Goal: Information Seeking & Learning: Learn about a topic

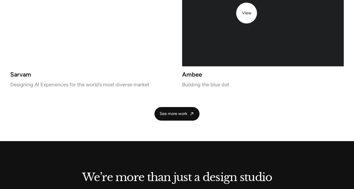
scroll to position [1024, 0]
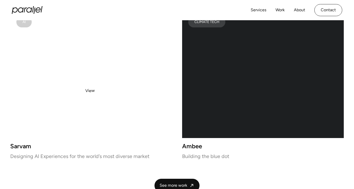
click at [89, 91] on video at bounding box center [91, 75] width 162 height 128
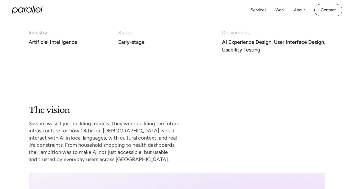
scroll to position [231, 0]
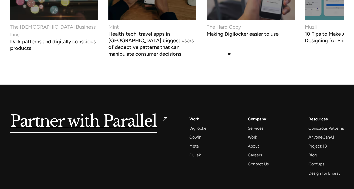
scroll to position [1977, 0]
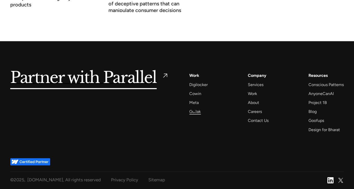
click at [195, 111] on div "Gullak" at bounding box center [196, 111] width 12 height 7
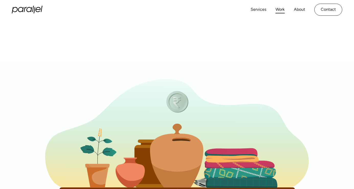
scroll to position [0, 0]
click at [281, 7] on link "Work" at bounding box center [280, 9] width 9 height 7
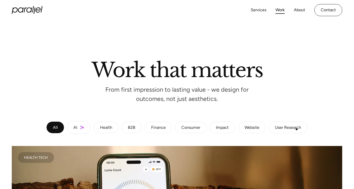
click at [298, 129] on div "User Research" at bounding box center [288, 127] width 26 height 3
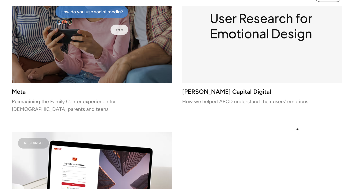
scroll to position [31, 0]
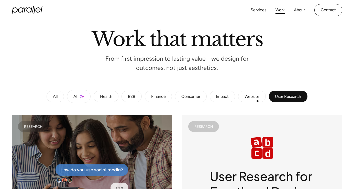
click at [258, 101] on link "Website" at bounding box center [252, 97] width 28 height 12
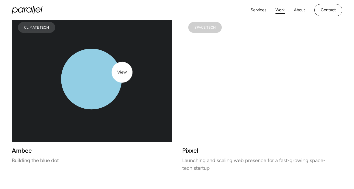
scroll to position [130, 0]
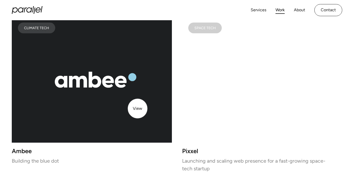
click at [138, 109] on icon "lottie-animation-container" at bounding box center [92, 79] width 160 height 126
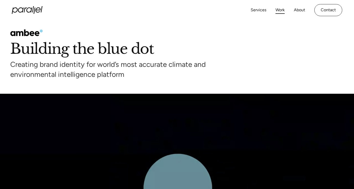
click at [279, 12] on link "Work" at bounding box center [280, 9] width 9 height 7
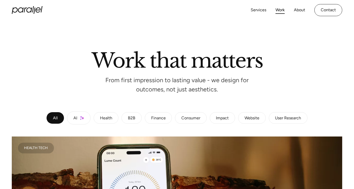
scroll to position [10, 0]
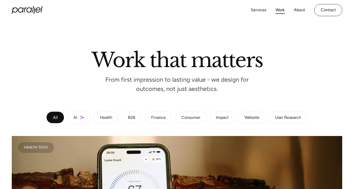
click at [81, 116] on img at bounding box center [82, 117] width 4 height 4
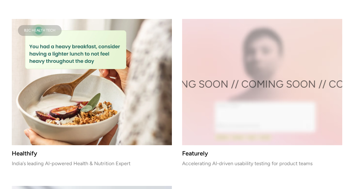
scroll to position [569, 0]
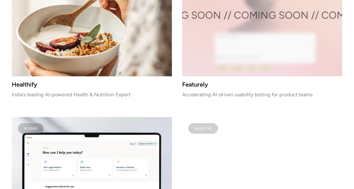
click at [211, 19] on div "Health Tech Lume Health Shaping daily health habits through behavior-led design…" at bounding box center [177, 91] width 331 height 1028
click at [137, 36] on img at bounding box center [92, 13] width 160 height 126
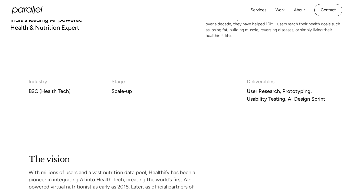
scroll to position [111, 0]
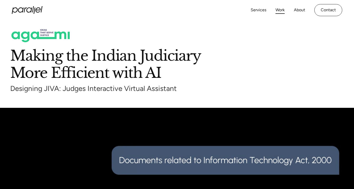
click at [279, 7] on link "Work" at bounding box center [280, 9] width 9 height 7
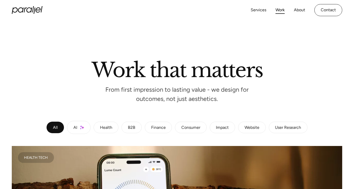
click at [128, 132] on link "B2B" at bounding box center [132, 128] width 20 height 12
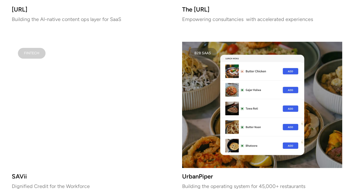
scroll to position [313, 0]
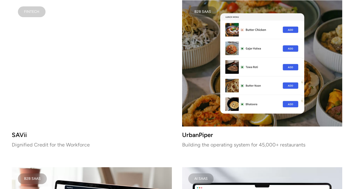
click at [136, 84] on video at bounding box center [92, 63] width 160 height 126
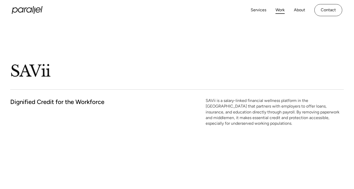
click at [280, 10] on link "Work" at bounding box center [280, 9] width 9 height 7
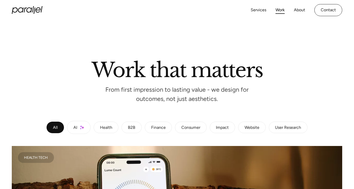
click at [161, 126] on div "Finance" at bounding box center [158, 127] width 15 height 3
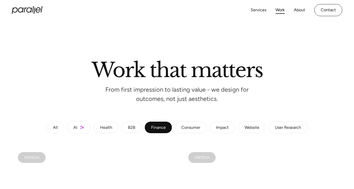
click at [187, 127] on div "Consumer" at bounding box center [191, 127] width 19 height 3
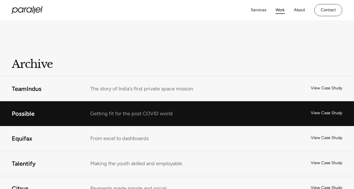
scroll to position [832, 0]
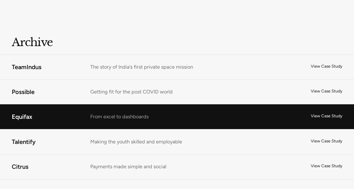
click at [122, 113] on link "Equifax" at bounding box center [177, 117] width 354 height 25
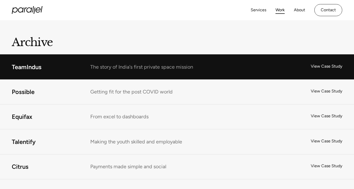
click at [85, 154] on link "Citrus" at bounding box center [177, 166] width 354 height 25
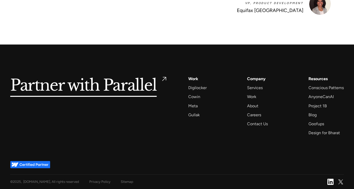
scroll to position [2462, 0]
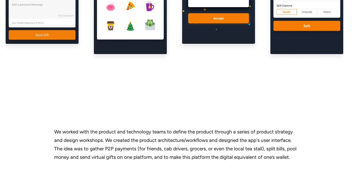
scroll to position [784, 0]
